Goal: Task Accomplishment & Management: Manage account settings

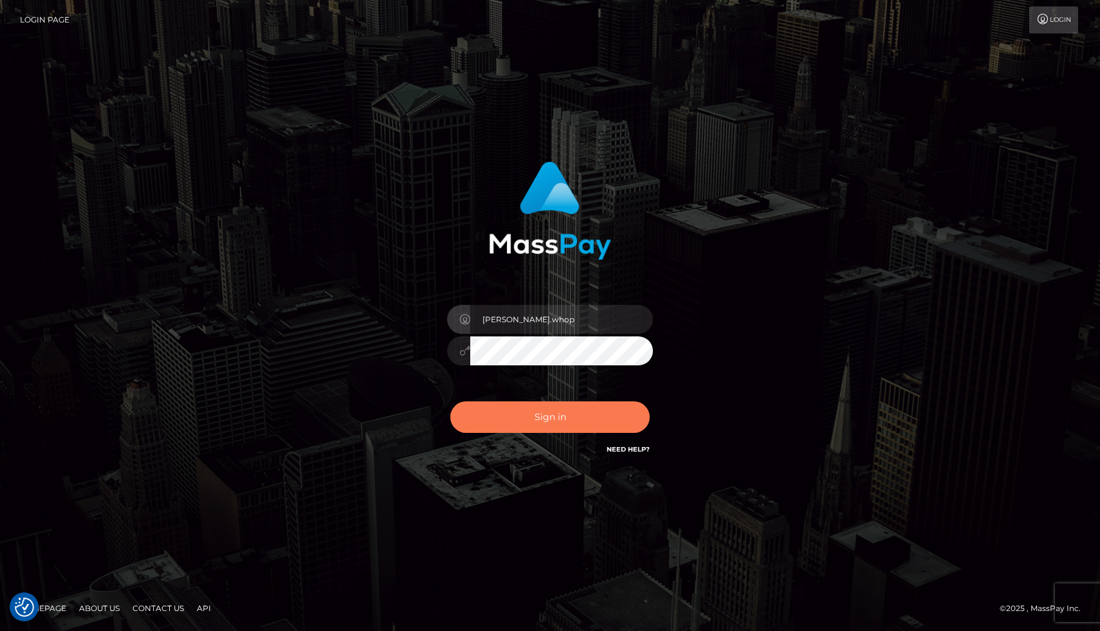
click at [530, 418] on button "Sign in" at bounding box center [549, 417] width 199 height 32
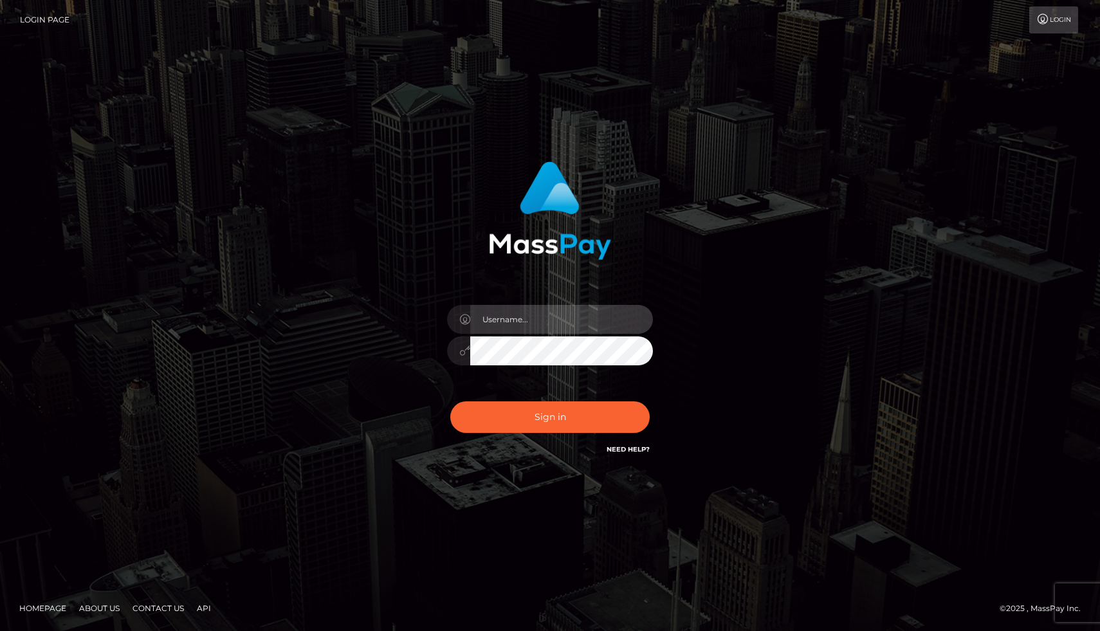
click at [524, 320] on input "text" at bounding box center [561, 319] width 183 height 29
type input "joel.whop"
click at [515, 326] on input "joel.whop" at bounding box center [561, 319] width 183 height 29
click at [421, 405] on div "joel.whop Sign in" at bounding box center [550, 309] width 338 height 315
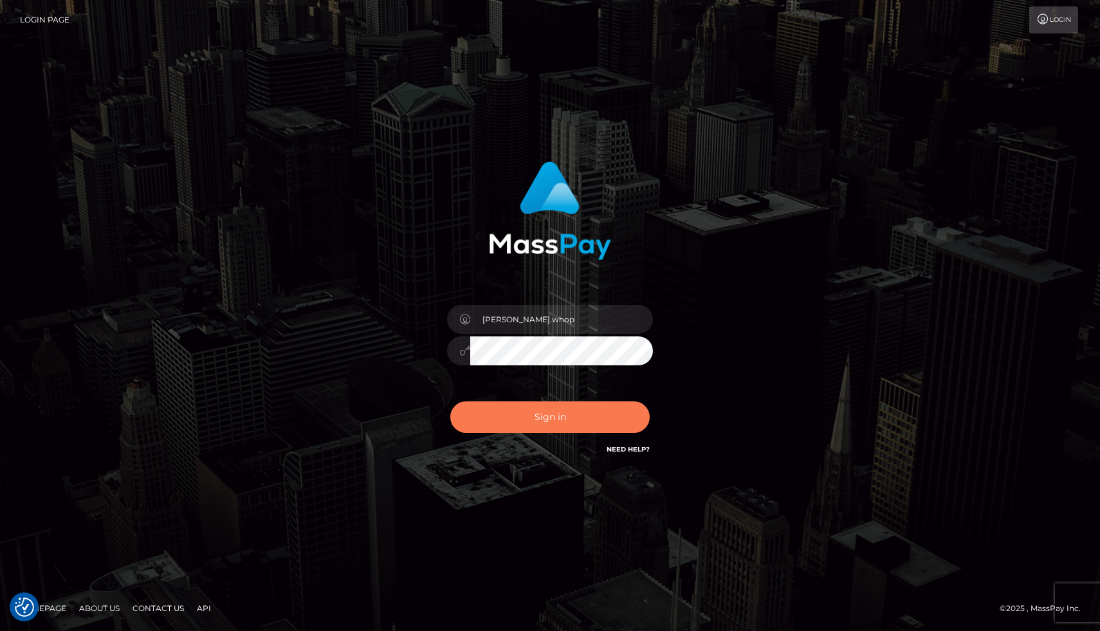
click at [533, 419] on button "Sign in" at bounding box center [549, 417] width 199 height 32
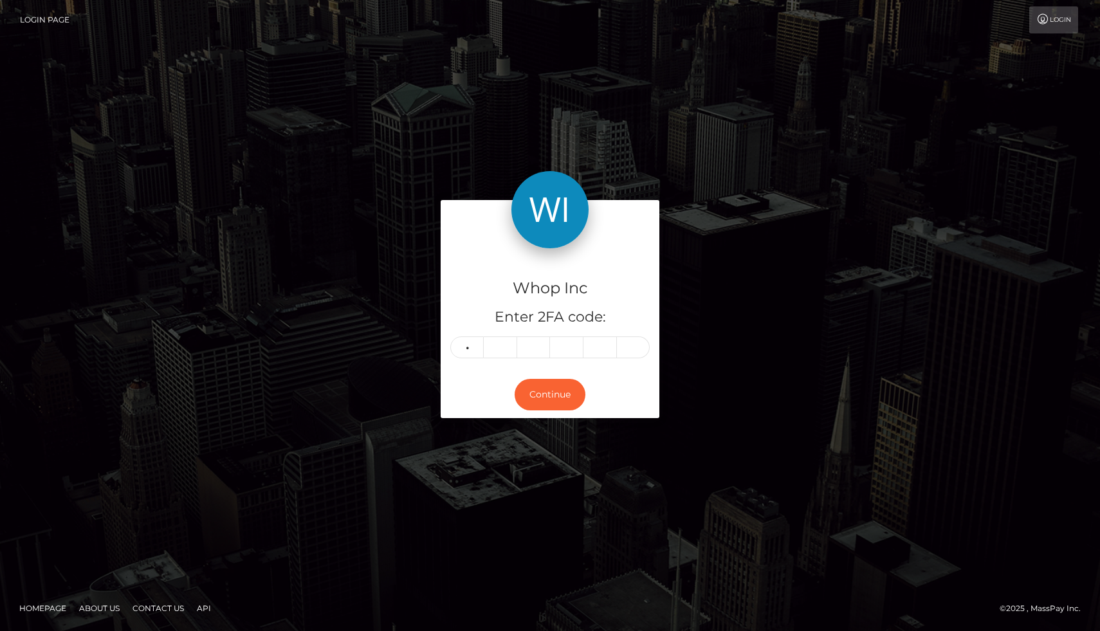
type input "3"
type input "9"
type input "5"
type input "8"
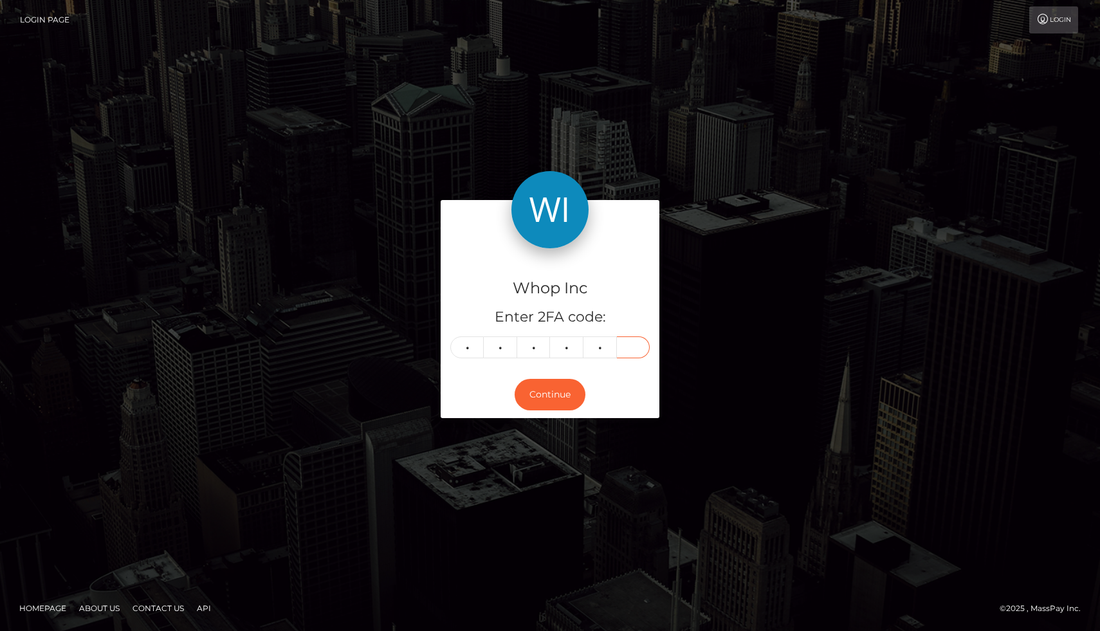
type input "9"
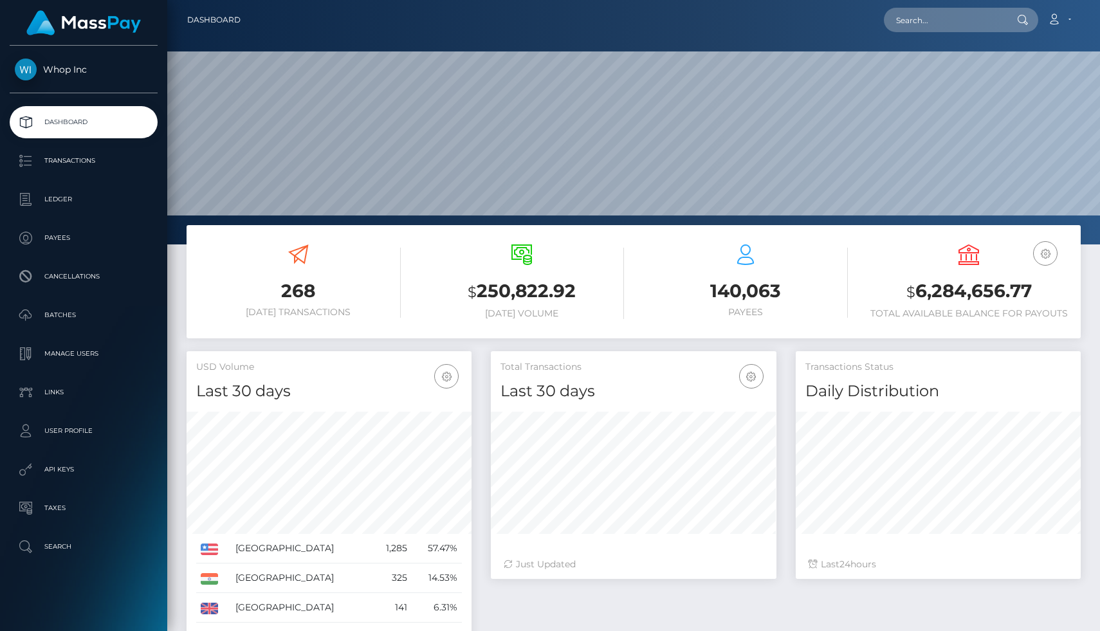
scroll to position [228, 285]
